Goal: Task Accomplishment & Management: Complete application form

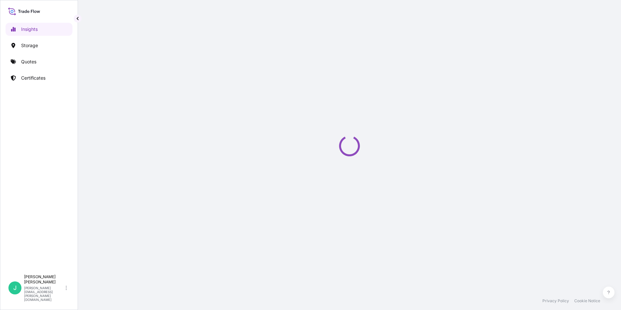
select select "2025"
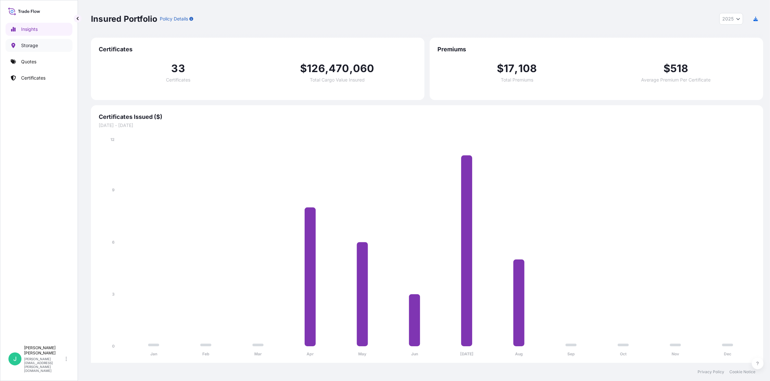
click at [31, 45] on p "Storage" at bounding box center [29, 45] width 17 height 6
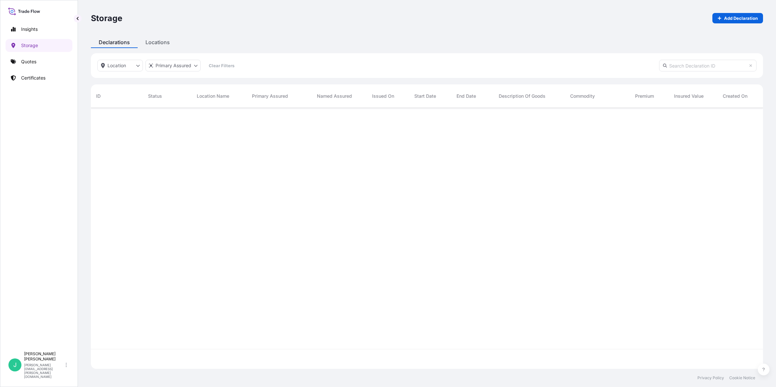
scroll to position [279, 666]
click at [136, 69] on html "Insights Storage Quotes Certificates J [PERSON_NAME] [PERSON_NAME][EMAIL_ADDRES…" at bounding box center [388, 193] width 776 height 387
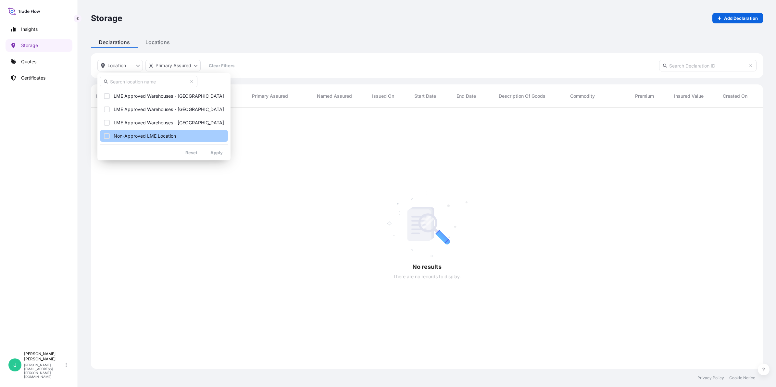
click at [107, 134] on div "Select Option" at bounding box center [107, 136] width 6 height 6
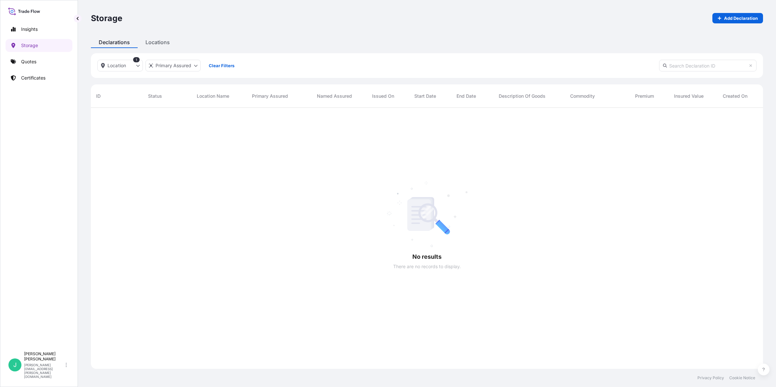
scroll to position [279, 666]
click at [190, 67] on html "Insights Storage Quotes Certificates J [PERSON_NAME] [PERSON_NAME][EMAIL_ADDRES…" at bounding box center [388, 193] width 776 height 387
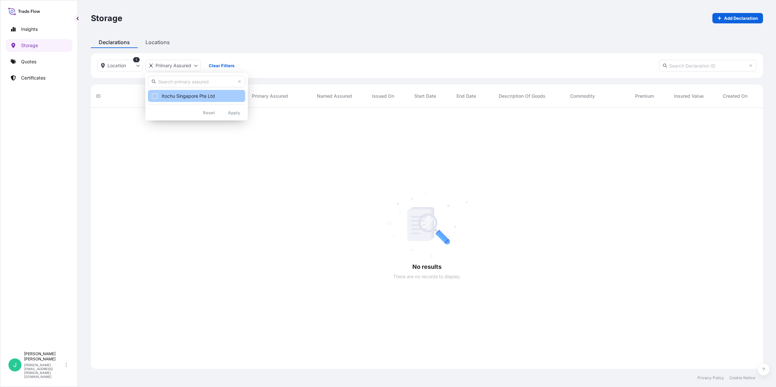
click at [156, 95] on div "Select Option" at bounding box center [155, 96] width 6 height 6
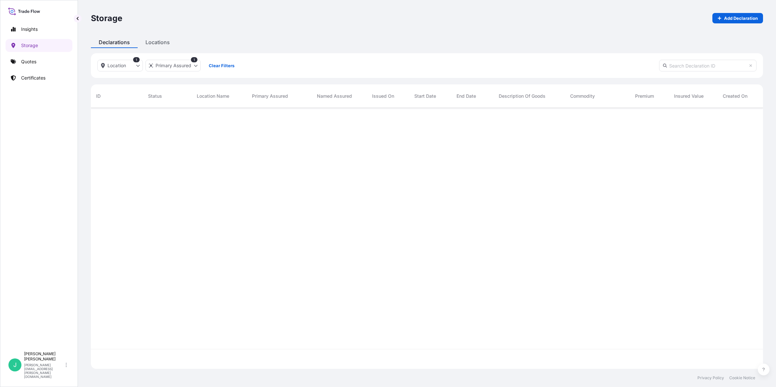
scroll to position [279, 666]
click at [153, 96] on span "Status" at bounding box center [155, 96] width 14 height 6
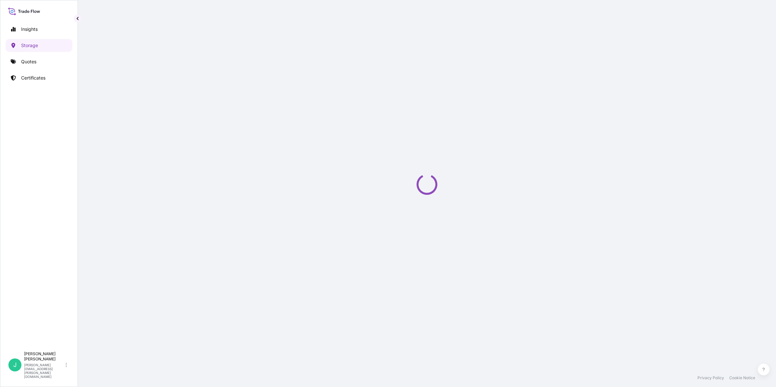
click at [152, 46] on div "Storage Add Declaration Declarations Locations Location 1 Primary Assured 1 Cle…" at bounding box center [427, 184] width 698 height 369
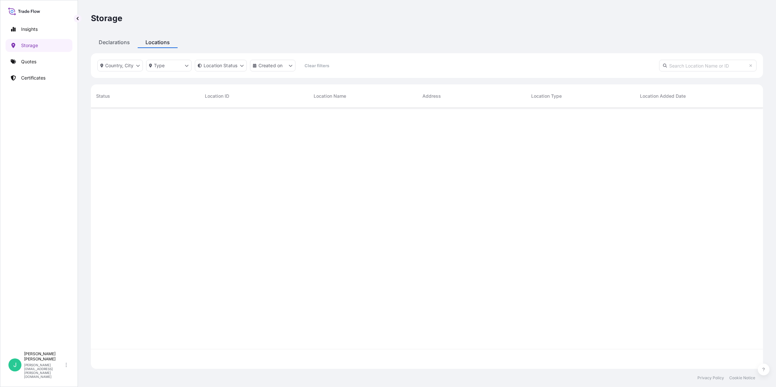
scroll to position [259, 666]
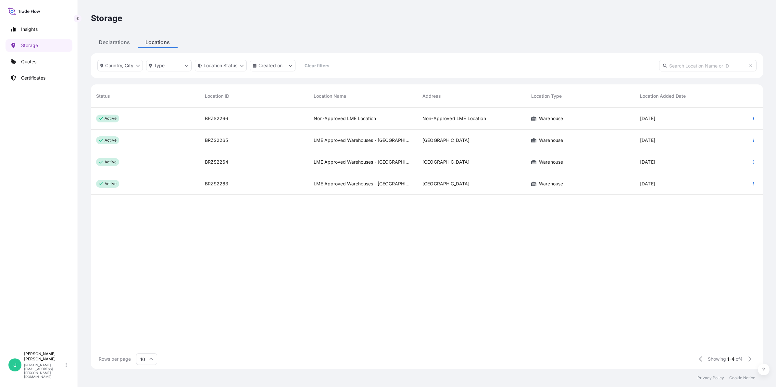
click at [222, 118] on span "BRZS2266" at bounding box center [216, 118] width 23 height 6
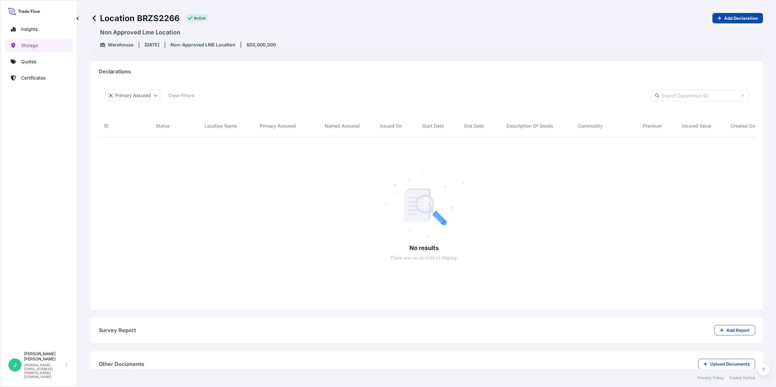
click at [621, 17] on p "Add Declaration" at bounding box center [741, 18] width 34 height 6
select select "32029"
select select "2284"
select select "USD"
select select "mt"
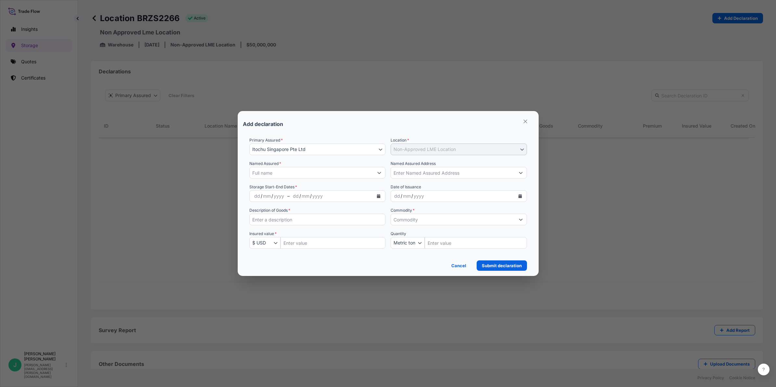
scroll to position [181, 644]
click at [520, 173] on icon "Show suggestions" at bounding box center [521, 173] width 4 height 2
click at [464, 175] on input "Named Assured Address" at bounding box center [453, 173] width 124 height 12
click at [621, 195] on div "Add declaration Primary Assured * Itochu Singapore Pte Ltd Itochu Singapore Pte…" at bounding box center [388, 193] width 776 height 387
click at [483, 174] on input "Named Assured Address" at bounding box center [453, 173] width 124 height 12
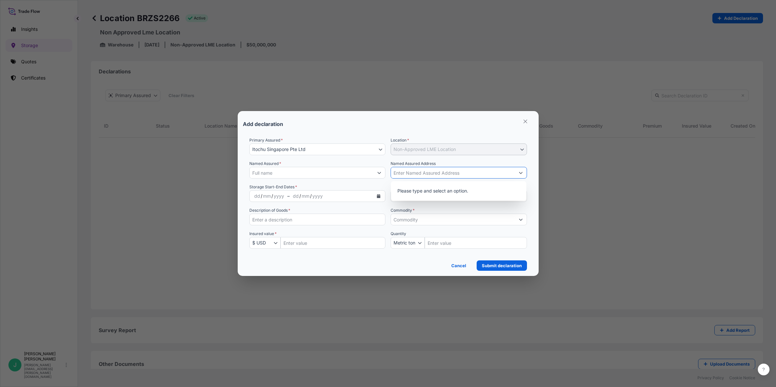
click at [457, 172] on input "Named Assured Address" at bounding box center [453, 173] width 124 height 12
click at [554, 187] on div "Add declaration Primary Assured * Itochu Singapore Pte Ltd Itochu Singapore Pte…" at bounding box center [388, 193] width 776 height 387
click at [431, 190] on p "Please type and select an option." at bounding box center [459, 191] width 130 height 14
click at [457, 175] on input "Named Assured Address" at bounding box center [453, 173] width 124 height 12
click at [575, 210] on div "Add declaration Primary Assured * Itochu Singapore Pte Ltd Itochu Singapore Pte…" at bounding box center [388, 193] width 776 height 387
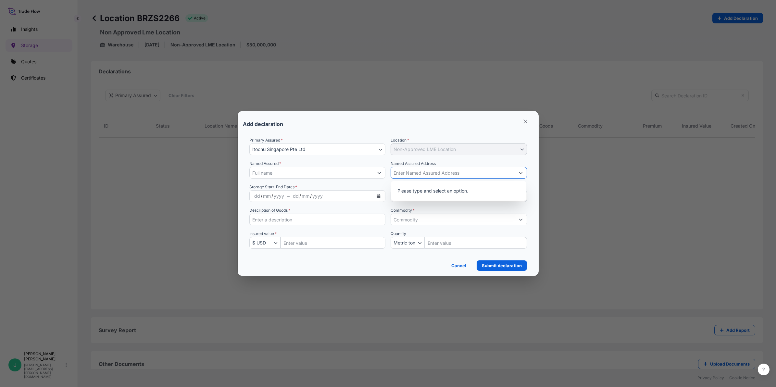
click at [575, 210] on div "Add declaration Primary Assured * Itochu Singapore Pte Ltd Itochu Singapore Pte…" at bounding box center [388, 193] width 776 height 387
click at [306, 198] on div "mm" at bounding box center [305, 196] width 9 height 8
click at [377, 174] on icon "Show suggestions" at bounding box center [379, 173] width 4 height 4
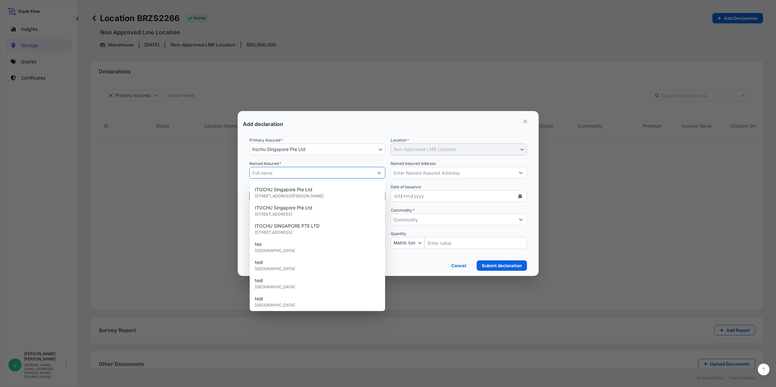
click at [493, 174] on input "Named Assured Address" at bounding box center [453, 173] width 124 height 12
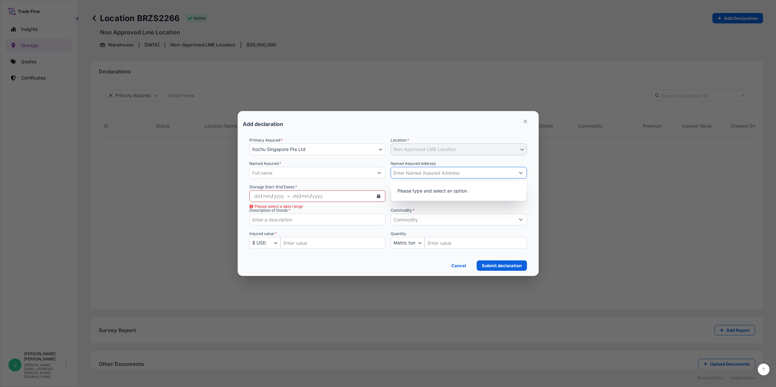
click at [378, 173] on icon "Show suggestions" at bounding box center [379, 173] width 4 height 4
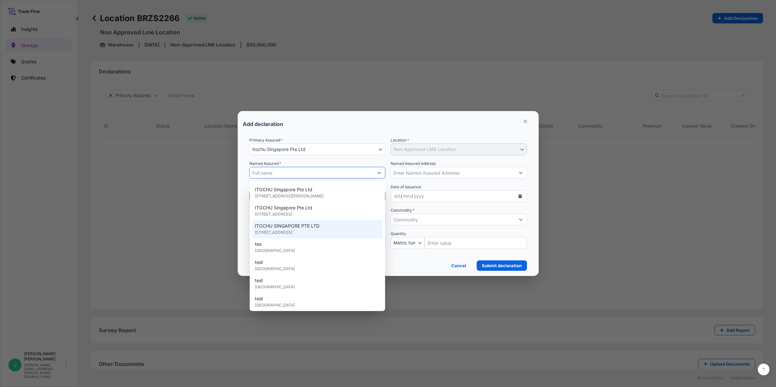
click at [328, 228] on div "ITOCHU SINGAPORE PTE LTD [STREET_ADDRESS]" at bounding box center [317, 229] width 130 height 18
type input "ITOCHU SINGAPORE PTE LTD"
type input "[STREET_ADDRESS]"
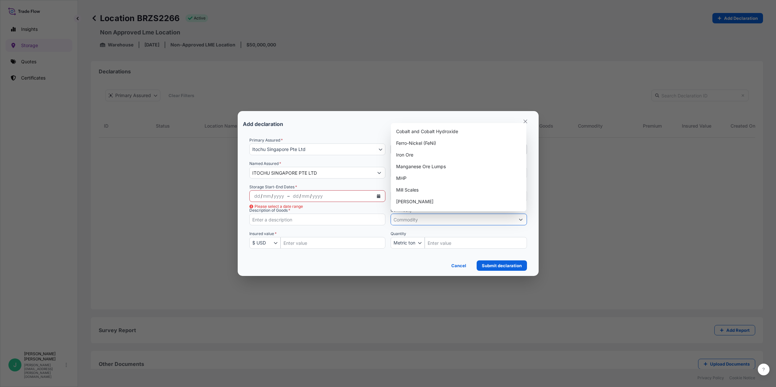
click at [518, 221] on button "Show suggestions" at bounding box center [521, 220] width 12 height 12
click at [435, 183] on div "Refined Nickel Cathode" at bounding box center [459, 184] width 130 height 12
type input "Refined Nickel Cathode"
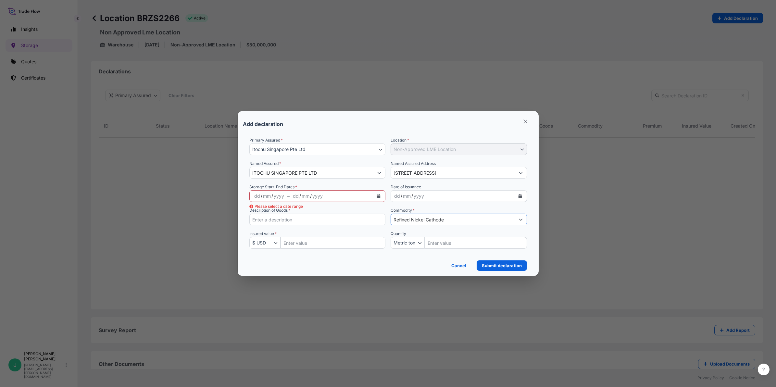
click at [329, 195] on div "dd / mm / yyyy" at bounding box center [332, 196] width 84 height 12
click at [379, 197] on icon "Calendar" at bounding box center [379, 196] width 4 height 4
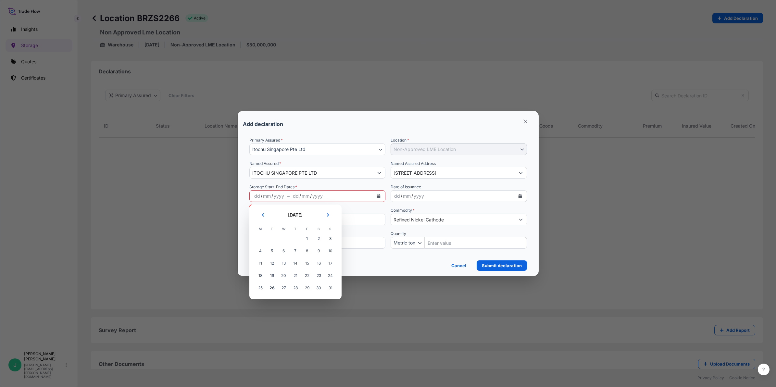
click at [260, 197] on div "dd" at bounding box center [257, 196] width 7 height 8
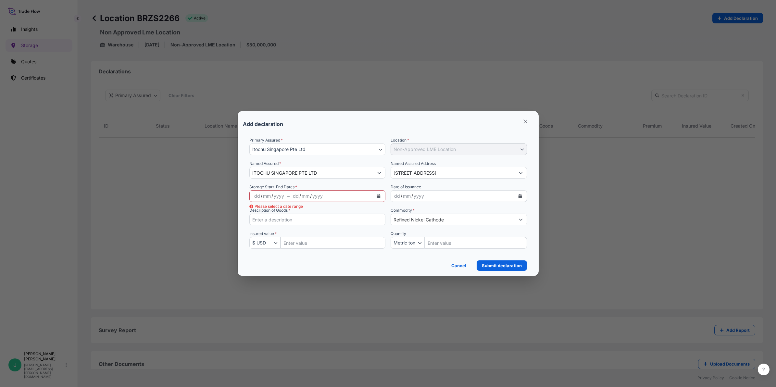
drag, startPoint x: 256, startPoint y: 195, endPoint x: 354, endPoint y: 205, distance: 98.9
click at [258, 195] on div "dd" at bounding box center [257, 196] width 7 height 8
click at [272, 195] on div "/" at bounding box center [272, 196] width 2 height 8
click at [280, 197] on div "yyyy" at bounding box center [277, 196] width 12 height 8
click at [296, 194] on div "dd" at bounding box center [294, 196] width 7 height 8
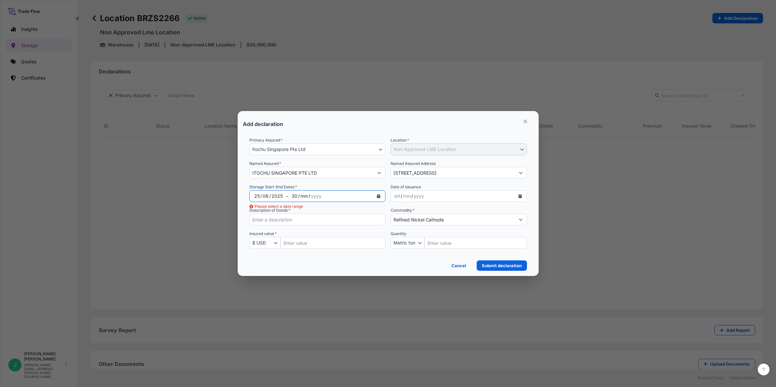
click at [309, 197] on div "/" at bounding box center [310, 196] width 2 height 8
click at [324, 193] on div "30 / 09 / yyyy" at bounding box center [330, 196] width 85 height 12
click at [332, 199] on div "30 / 09 / yyyy" at bounding box center [330, 196] width 85 height 12
click at [296, 198] on div "30" at bounding box center [294, 196] width 7 height 8
click at [296, 194] on div "30" at bounding box center [294, 196] width 7 height 8
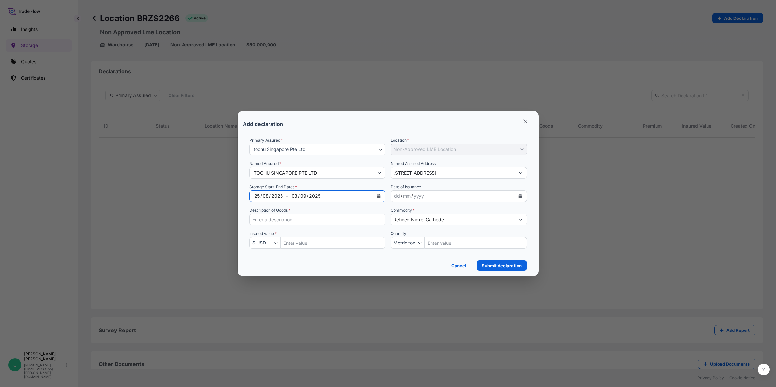
drag, startPoint x: 292, startPoint y: 194, endPoint x: 297, endPoint y: 194, distance: 5.8
click at [297, 194] on div "[DATE]" at bounding box center [330, 196] width 85 height 12
click at [296, 195] on div "03" at bounding box center [294, 196] width 7 height 8
click at [292, 199] on div "02" at bounding box center [294, 196] width 7 height 8
click at [316, 197] on div "2025" at bounding box center [314, 196] width 13 height 8
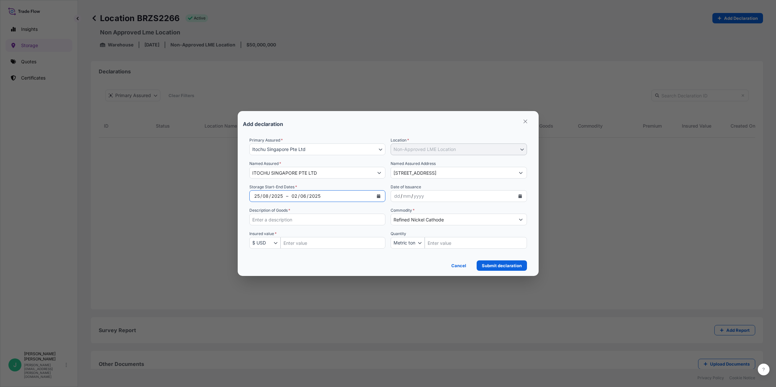
click at [306, 194] on div "06" at bounding box center [303, 196] width 7 height 8
click at [295, 194] on div "02" at bounding box center [294, 196] width 7 height 8
click at [298, 197] on div "/" at bounding box center [299, 196] width 2 height 8
click at [296, 194] on div "26" at bounding box center [294, 196] width 7 height 8
click at [296, 196] on div "05" at bounding box center [294, 196] width 7 height 8
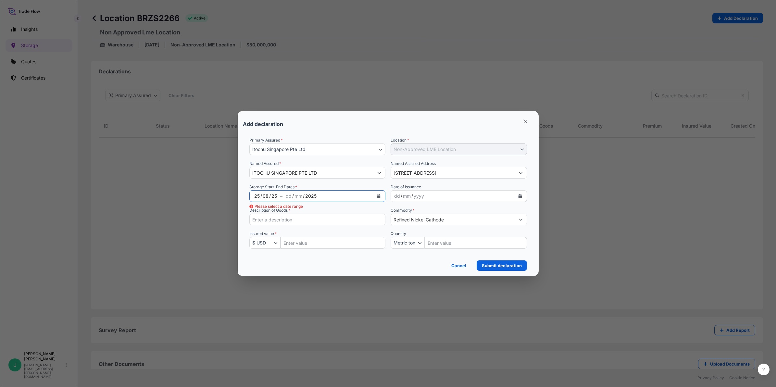
click at [289, 197] on div "dd" at bounding box center [288, 196] width 7 height 8
click at [301, 194] on div "mm" at bounding box center [298, 196] width 9 height 8
click at [307, 197] on div "2025" at bounding box center [308, 196] width 13 height 8
click at [272, 195] on div "25" at bounding box center [274, 196] width 7 height 8
click at [327, 205] on div "Primary Assured * Itochu Singapore Pte Ltd Itochu Singapore Pte Ltd Location * …" at bounding box center [388, 197] width 278 height 120
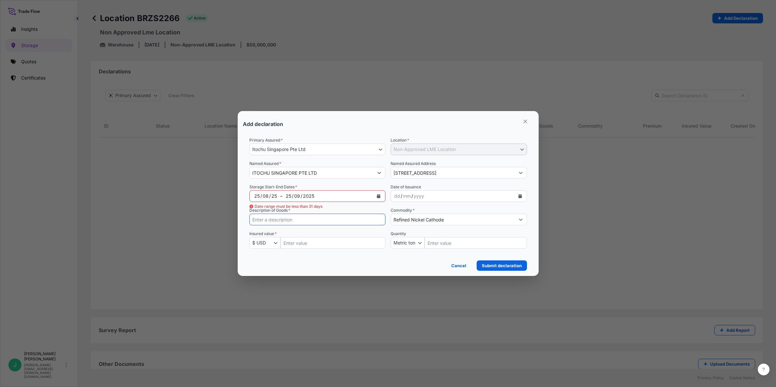
click at [314, 223] on input "Description of Goods *" at bounding box center [317, 220] width 136 height 12
click at [298, 197] on div "09" at bounding box center [297, 196] width 7 height 8
click at [379, 193] on button "Calendar" at bounding box center [378, 196] width 10 height 10
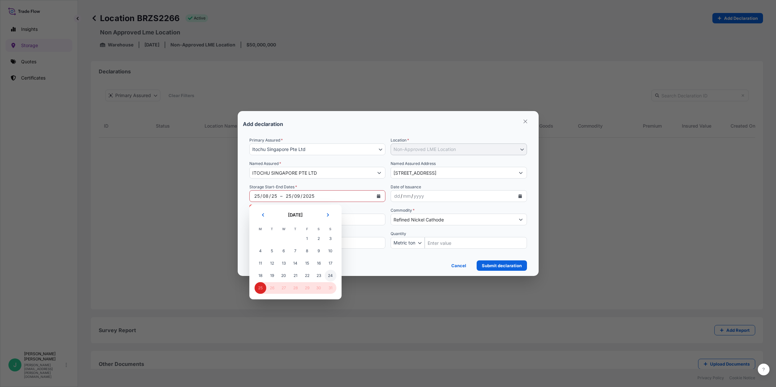
click at [332, 273] on span "24" at bounding box center [331, 276] width 12 height 12
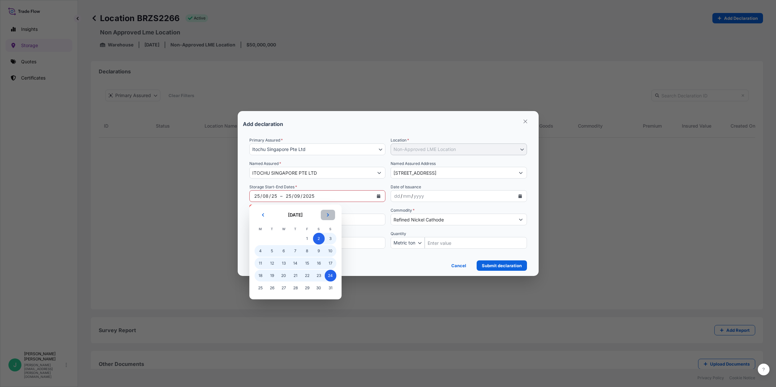
click at [327, 216] on icon "Next" at bounding box center [328, 214] width 2 height 3
click at [281, 274] on span "24" at bounding box center [284, 276] width 12 height 12
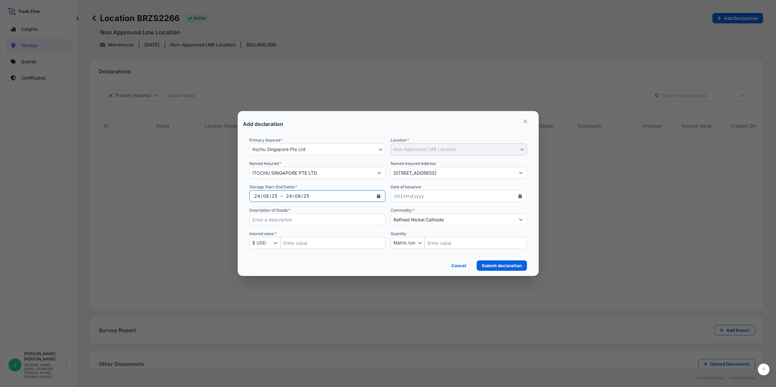
click at [304, 217] on input "Description of Goods *" at bounding box center [317, 220] width 136 height 12
click at [261, 197] on div "/" at bounding box center [262, 196] width 2 height 8
click at [267, 197] on div "08" at bounding box center [265, 196] width 7 height 8
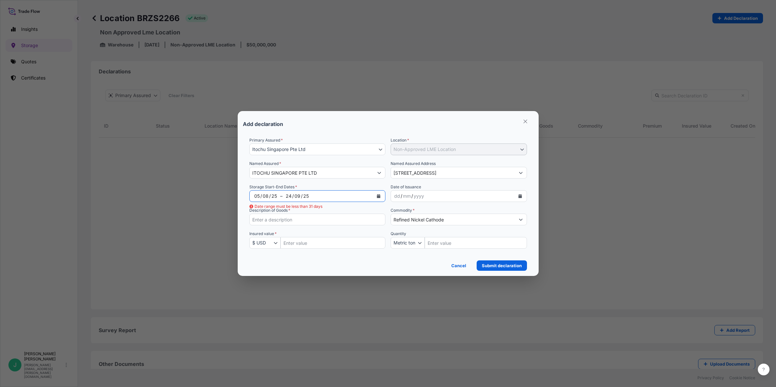
click at [267, 195] on div "08" at bounding box center [265, 196] width 7 height 8
click at [379, 197] on icon "Calendar" at bounding box center [379, 196] width 4 height 4
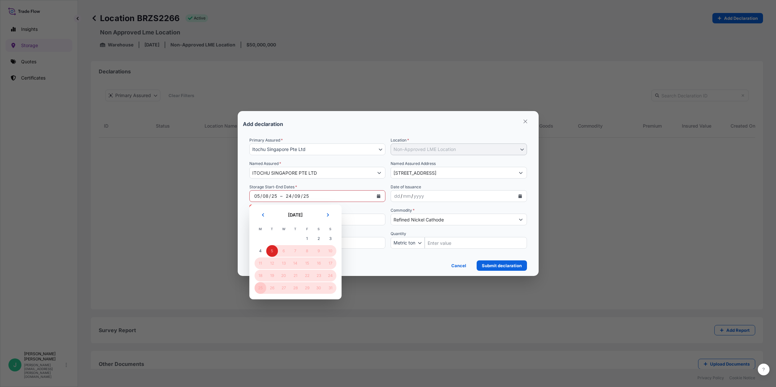
click at [261, 290] on span "25" at bounding box center [261, 288] width 12 height 12
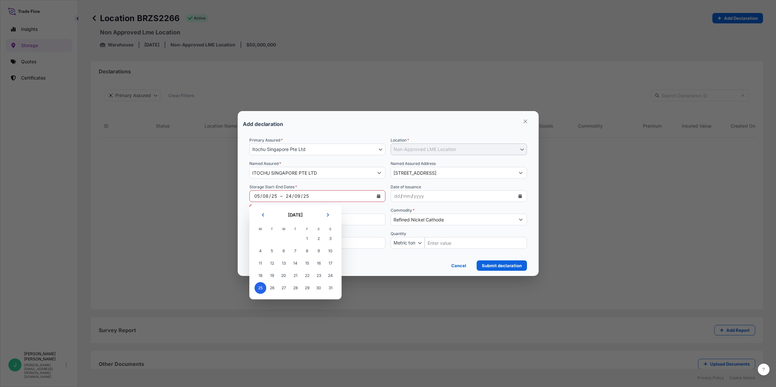
click at [259, 288] on span "25" at bounding box center [261, 288] width 12 height 12
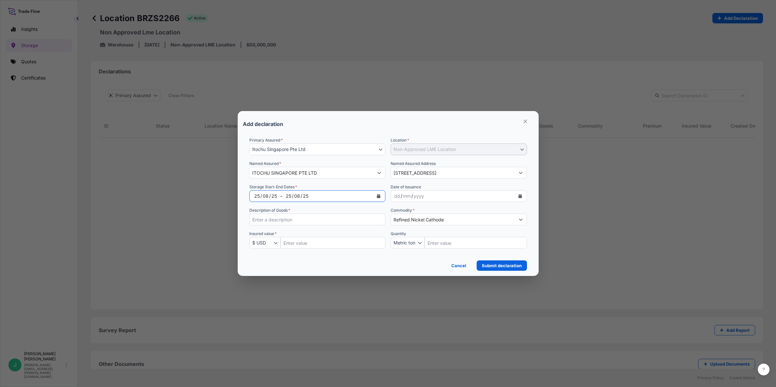
click at [377, 194] on button "Calendar" at bounding box center [378, 196] width 10 height 10
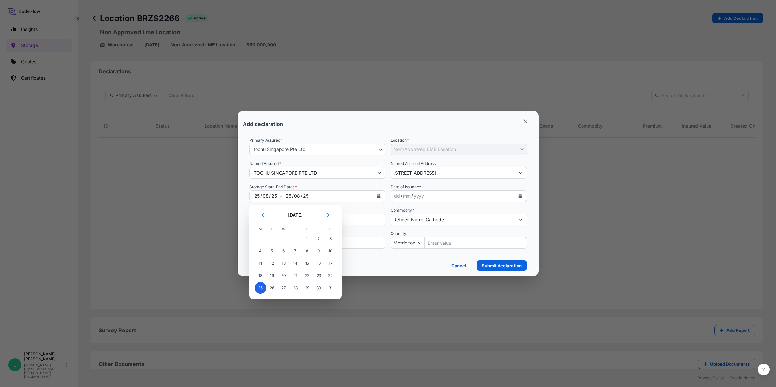
click at [296, 194] on div "08" at bounding box center [297, 196] width 7 height 8
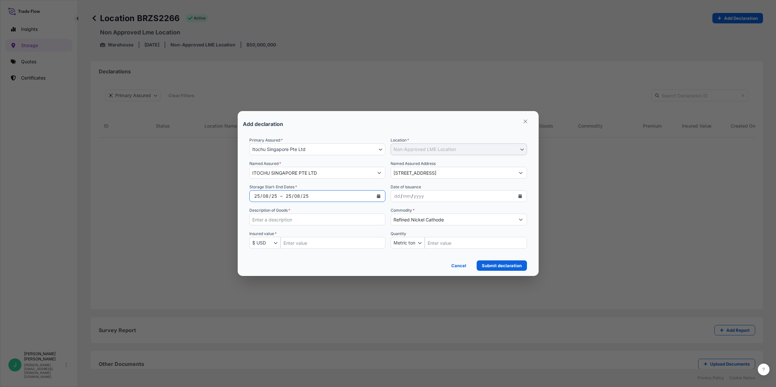
click at [379, 198] on icon "Calendar" at bounding box center [379, 196] width 4 height 4
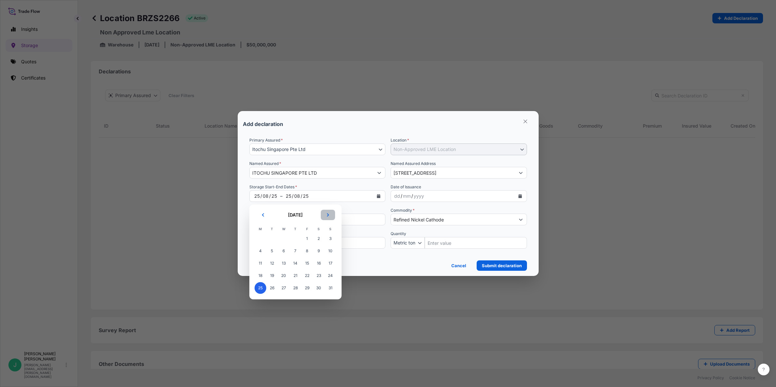
click at [328, 217] on icon "Next" at bounding box center [328, 215] width 4 height 4
click at [283, 276] on span "24" at bounding box center [284, 276] width 12 height 12
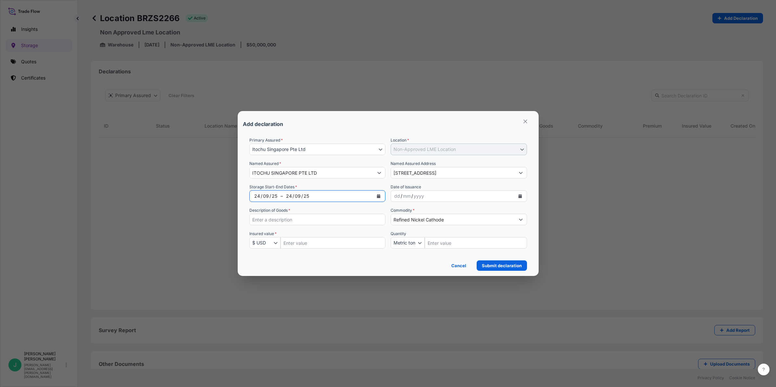
click at [261, 195] on div "/" at bounding box center [262, 196] width 2 height 8
click at [379, 194] on button "Calendar" at bounding box center [378, 196] width 10 height 10
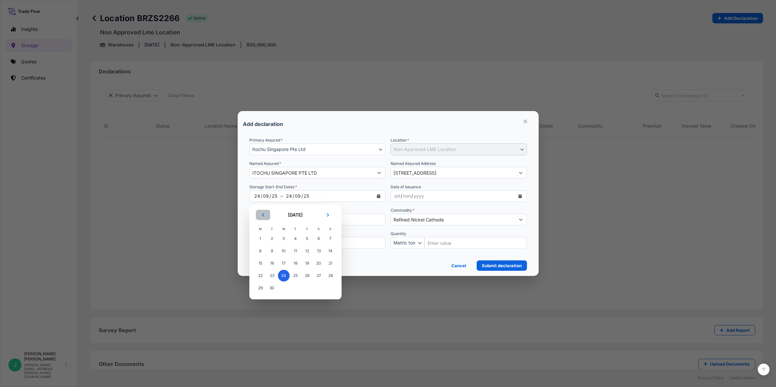
click at [262, 215] on icon "Previous" at bounding box center [263, 215] width 4 height 4
click at [260, 287] on span "25" at bounding box center [261, 288] width 12 height 12
click at [261, 287] on span "25" at bounding box center [261, 288] width 12 height 12
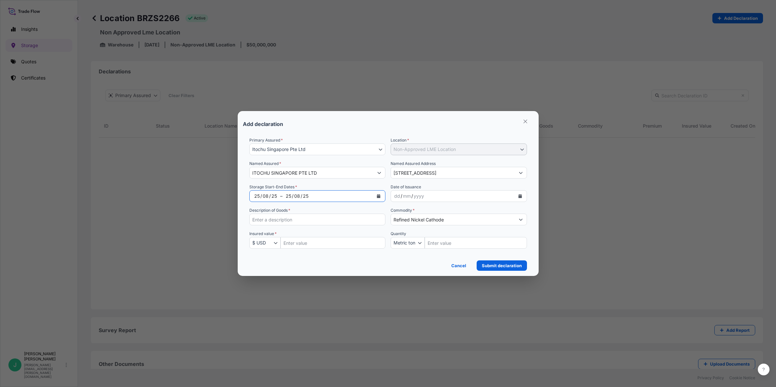
click at [261, 287] on div "Add declaration Primary Assured * Itochu Singapore Pte Ltd Itochu Singapore Pte…" at bounding box center [388, 193] width 776 height 387
click at [312, 198] on div "25 / 08 / 25" at bounding box center [328, 196] width 91 height 12
click at [305, 197] on div "25" at bounding box center [305, 196] width 7 height 8
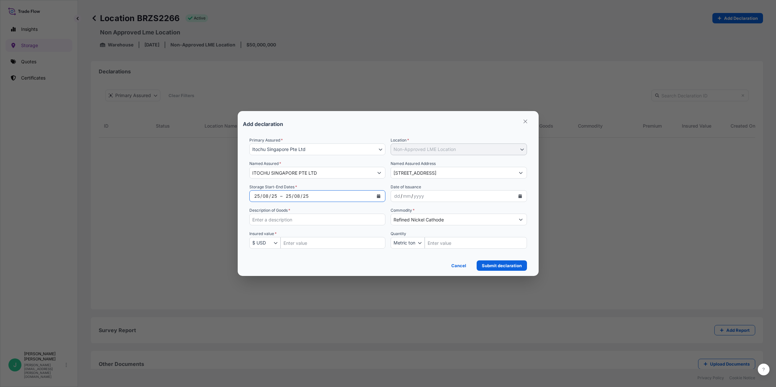
click at [299, 196] on div "08" at bounding box center [297, 196] width 7 height 8
click at [288, 195] on div "25" at bounding box center [288, 196] width 7 height 8
click at [317, 195] on div "25 / 08 / 25" at bounding box center [328, 196] width 91 height 12
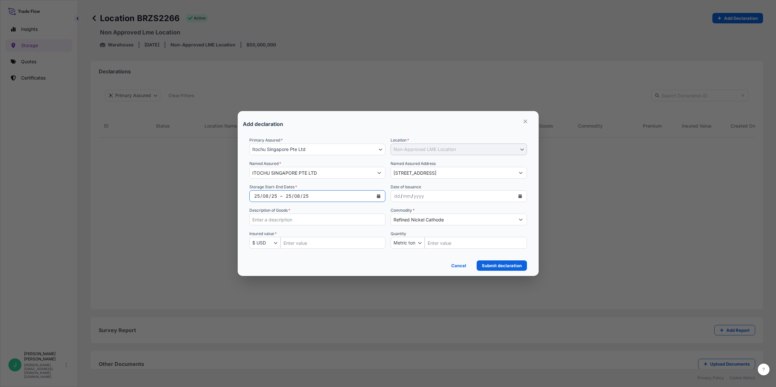
click at [317, 195] on div "25 / 08 / 25" at bounding box center [328, 196] width 91 height 12
click at [299, 194] on div "08" at bounding box center [297, 196] width 7 height 8
click at [291, 194] on div "25" at bounding box center [288, 196] width 7 height 8
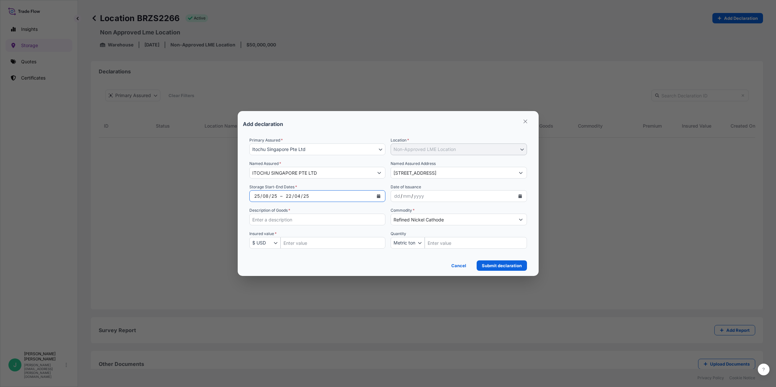
click at [292, 195] on div "/" at bounding box center [293, 196] width 2 height 8
click at [301, 198] on div "/" at bounding box center [302, 196] width 2 height 8
click at [310, 221] on input "Description of Goods *" at bounding box center [317, 220] width 136 height 12
drag, startPoint x: 255, startPoint y: 221, endPoint x: 401, endPoint y: 231, distance: 146.5
click at [255, 221] on input "Description of Goods *" at bounding box center [317, 220] width 136 height 12
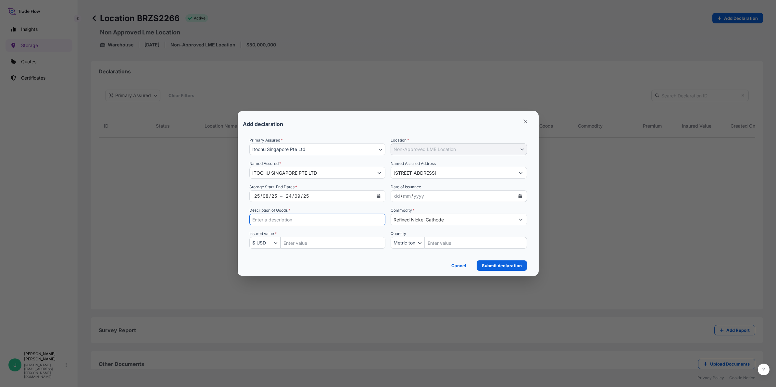
paste input "Nickel in Uncut Cathodes"
type input "Nickel in Uncut Cathodes"
click at [295, 245] on input "Insured Value Amount" at bounding box center [333, 243] width 105 height 12
click at [394, 195] on div "dd" at bounding box center [397, 196] width 7 height 8
click at [327, 242] on input "Insured Value Amount" at bounding box center [333, 243] width 105 height 12
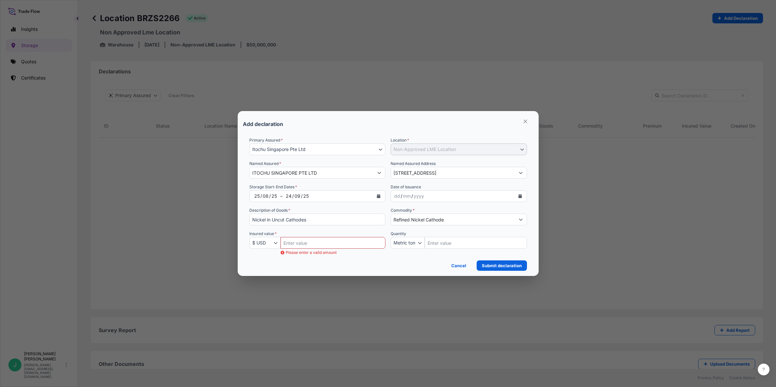
drag, startPoint x: 297, startPoint y: 240, endPoint x: 334, endPoint y: 243, distance: 36.5
click at [297, 240] on input "Insured Value Amount" at bounding box center [333, 243] width 105 height 12
type input "390783.34"
click at [424, 197] on div "yyyy" at bounding box center [419, 196] width 12 height 8
click at [395, 198] on div "dd" at bounding box center [397, 196] width 7 height 8
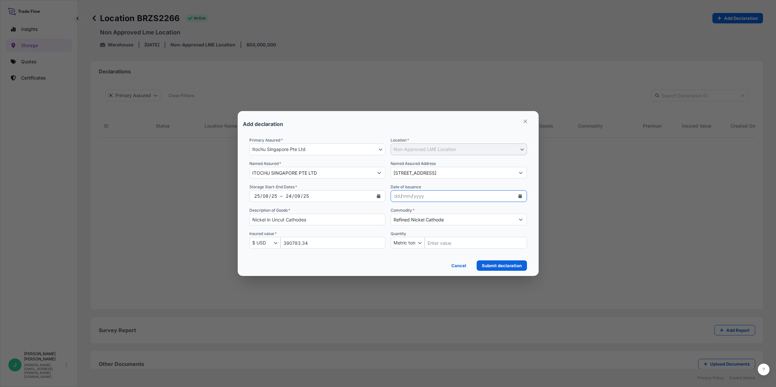
click at [521, 197] on icon "Calendar" at bounding box center [520, 196] width 4 height 4
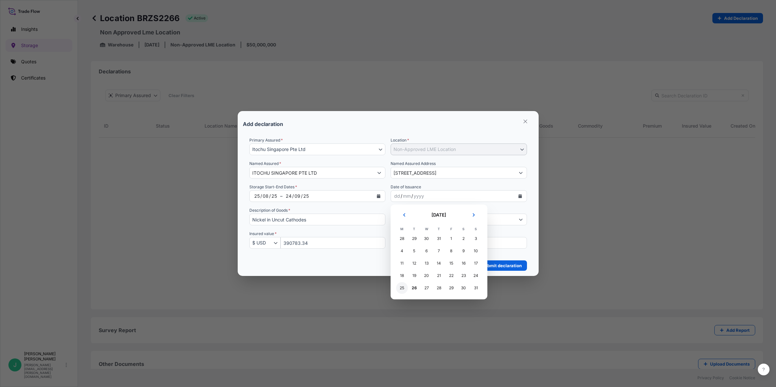
click at [403, 288] on div "25" at bounding box center [402, 288] width 12 height 12
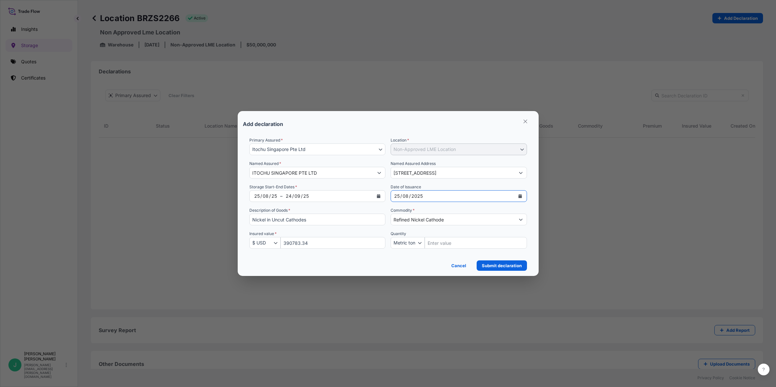
click at [453, 242] on input "Quantity Amount" at bounding box center [476, 243] width 102 height 12
click at [420, 241] on icon "Quantity Unit" at bounding box center [420, 243] width 4 height 4
click at [463, 244] on input "Quantity Amount" at bounding box center [476, 243] width 102 height 12
click at [455, 243] on input "Quantity Amount" at bounding box center [476, 243] width 102 height 12
type input "23.613"
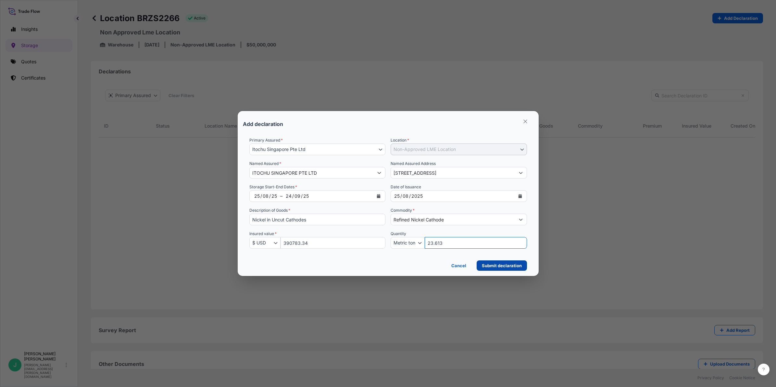
click at [501, 267] on p "Submit declaration" at bounding box center [502, 265] width 40 height 6
click at [499, 262] on p "Submit declaration" at bounding box center [502, 265] width 40 height 6
click at [495, 267] on p "Submit declaration" at bounding box center [502, 265] width 40 height 6
click at [285, 218] on input "Nickel in Uncut Cathodes" at bounding box center [317, 220] width 136 height 12
type input "Nickel Cathodes"
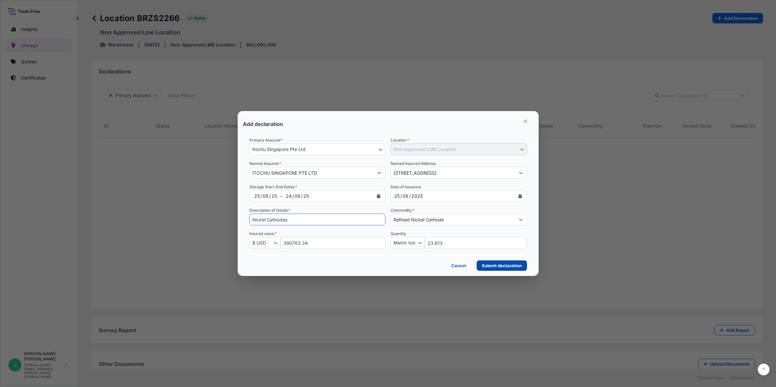
click at [493, 268] on p "Submit declaration" at bounding box center [502, 265] width 40 height 6
click at [291, 242] on input "390783.34" at bounding box center [333, 243] width 105 height 12
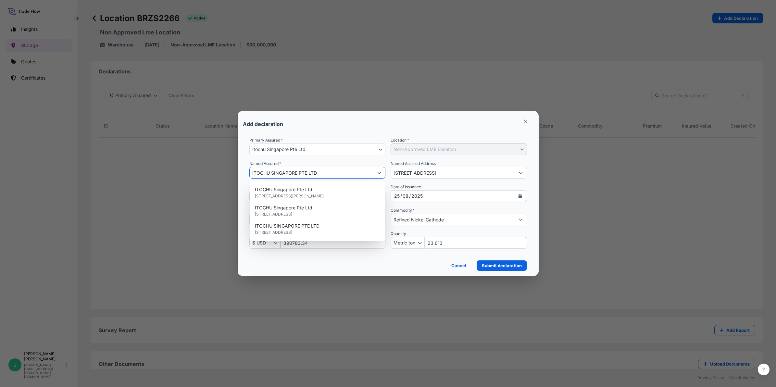
click at [379, 173] on icon "Show suggestions" at bounding box center [380, 173] width 4 height 2
click at [292, 231] on span "[STREET_ADDRESS]" at bounding box center [273, 232] width 37 height 6
click at [506, 268] on p "Submit declaration" at bounding box center [502, 265] width 40 height 6
click at [494, 266] on p "Submit declaration" at bounding box center [502, 265] width 40 height 6
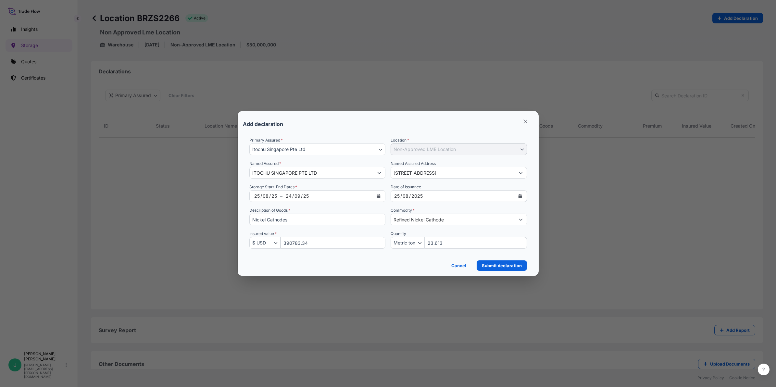
click at [312, 243] on input "390783.34" at bounding box center [333, 243] width 105 height 12
click at [308, 217] on input "Nickel Cathodes" at bounding box center [317, 220] width 136 height 12
click at [506, 266] on p "Submit declaration" at bounding box center [502, 265] width 40 height 6
click at [493, 267] on p "Submit declaration" at bounding box center [502, 265] width 40 height 6
click at [400, 197] on div "/" at bounding box center [401, 196] width 2 height 8
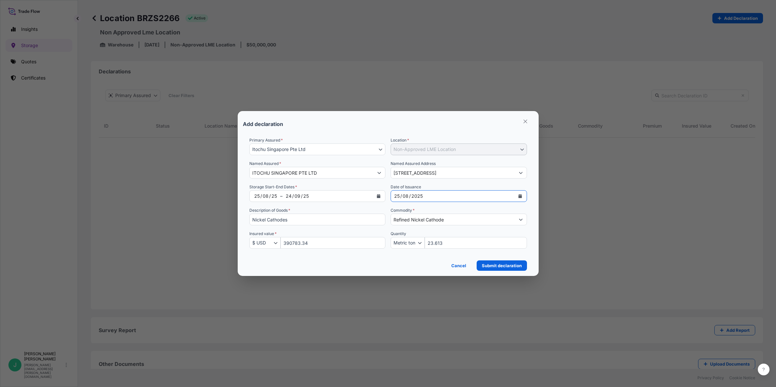
click at [518, 196] on icon "Calendar" at bounding box center [520, 196] width 4 height 4
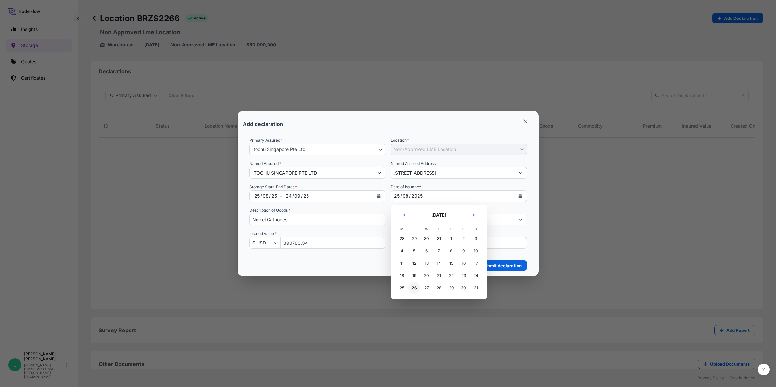
click at [414, 286] on div "26" at bounding box center [415, 288] width 12 height 12
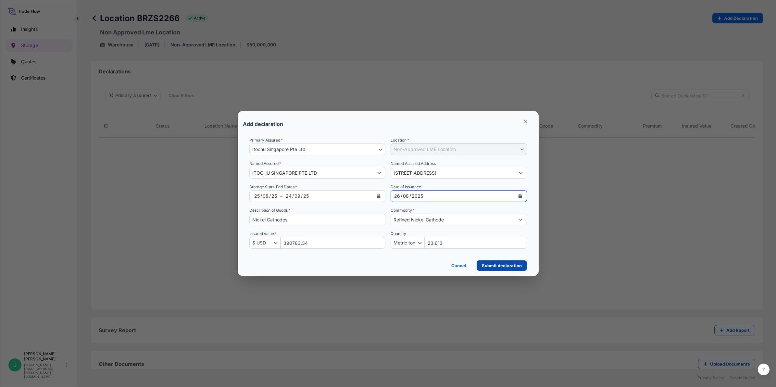
click at [500, 264] on p "Submit declaration" at bounding box center [502, 265] width 40 height 6
click at [420, 244] on icon "Quantity Unit" at bounding box center [420, 243] width 4 height 2
click at [452, 244] on input "23.613" at bounding box center [476, 243] width 102 height 12
